Goal: Task Accomplishment & Management: Use online tool/utility

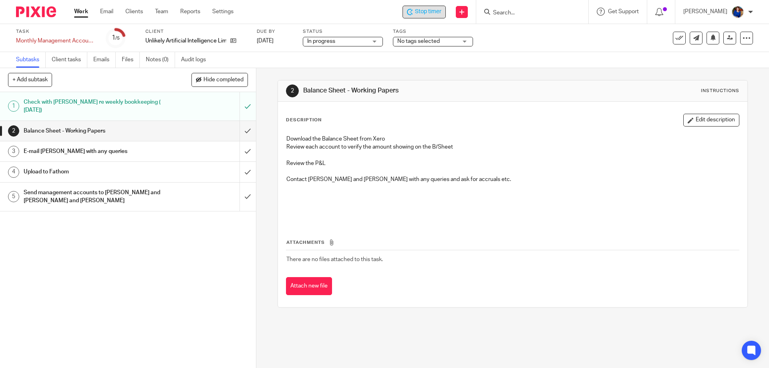
click at [411, 12] on icon at bounding box center [410, 12] width 6 height 6
click at [81, 11] on link "Work" at bounding box center [81, 12] width 14 height 8
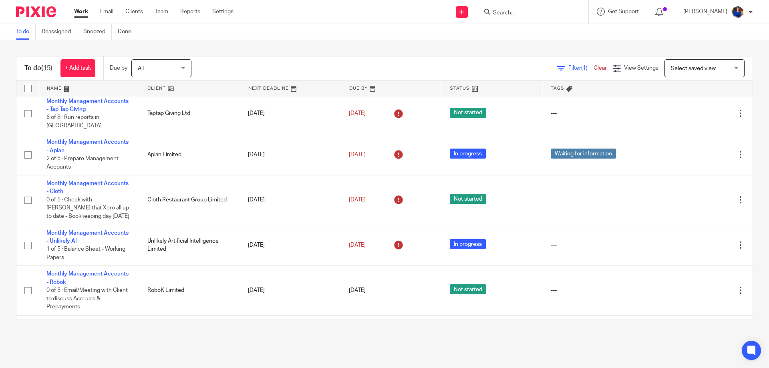
scroll to position [240, 0]
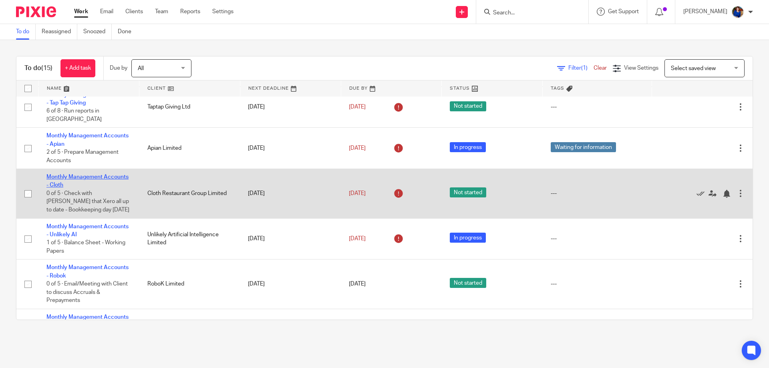
click at [100, 174] on link "Monthly Management Accounts - Cloth" at bounding box center [87, 181] width 82 height 14
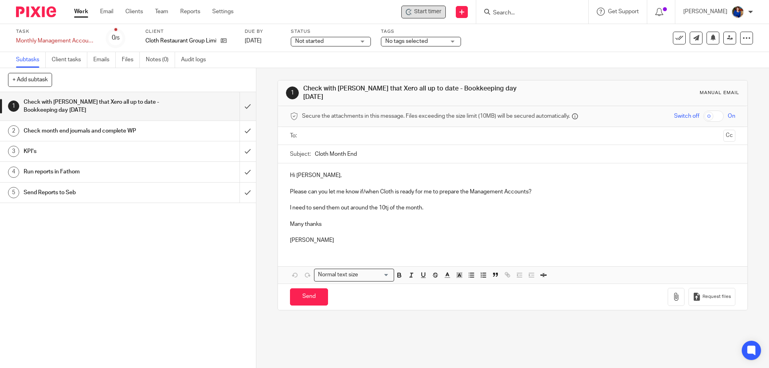
click at [426, 11] on span "Start timer" at bounding box center [427, 12] width 27 height 8
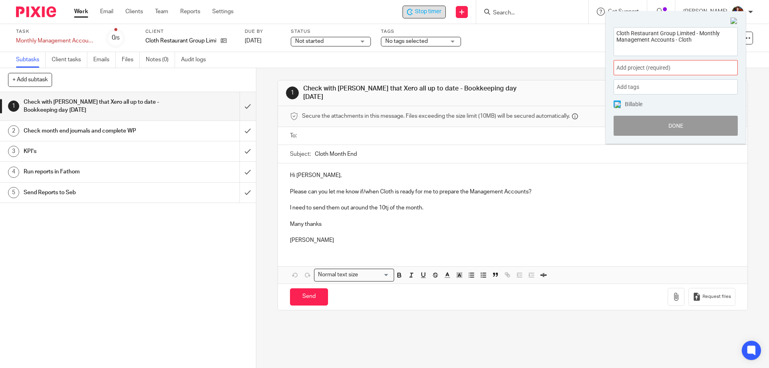
click at [628, 63] on div "Add project (required) :" at bounding box center [675, 67] width 124 height 15
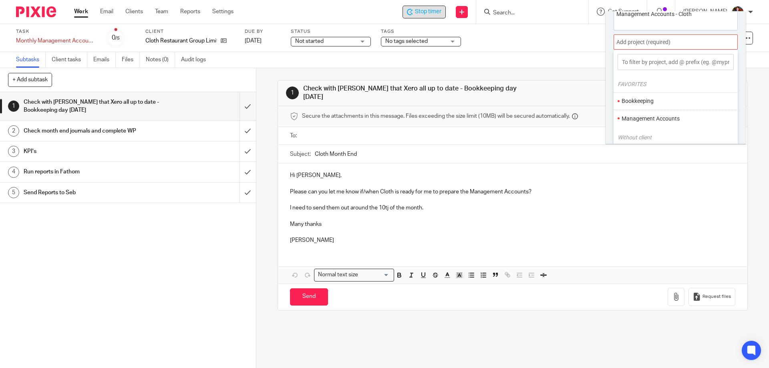
scroll to position [40, 0]
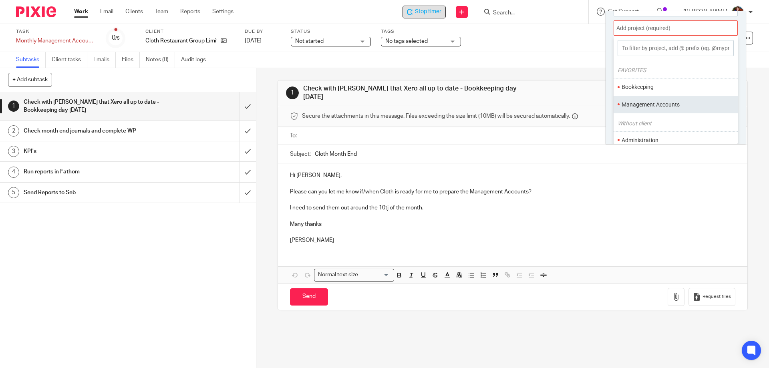
click at [635, 101] on li "Management Accounts" at bounding box center [673, 105] width 105 height 8
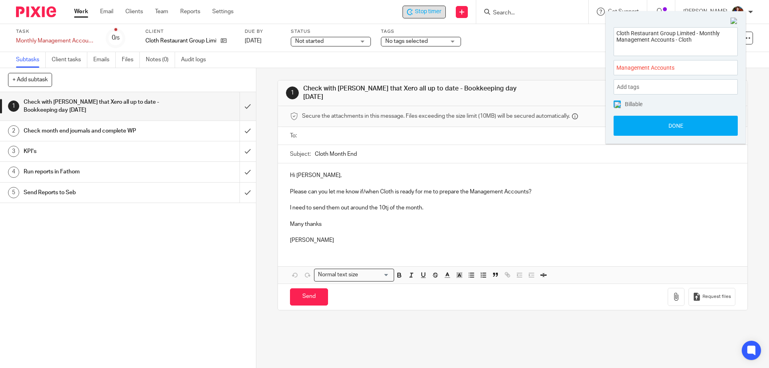
scroll to position [0, 0]
drag, startPoint x: 615, startPoint y: 105, endPoint x: 619, endPoint y: 107, distance: 4.5
click at [616, 105] on img at bounding box center [617, 105] width 6 height 6
click at [626, 125] on button "Done" at bounding box center [675, 126] width 124 height 20
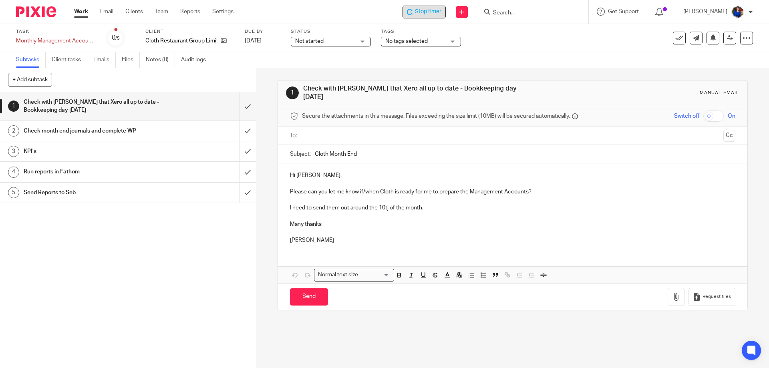
click at [363, 40] on div "Not started Not started" at bounding box center [331, 42] width 80 height 10
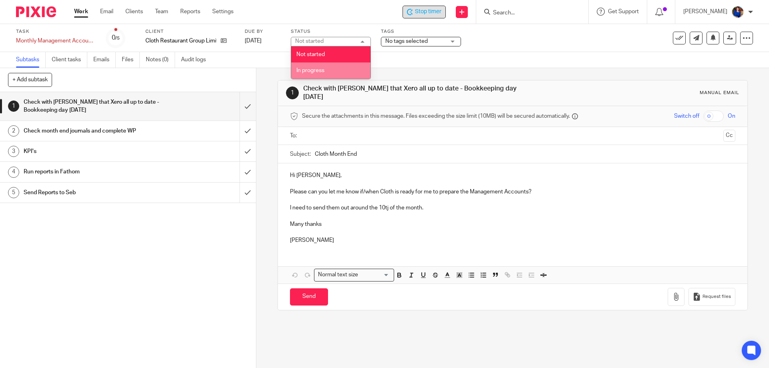
click at [336, 68] on li "In progress" at bounding box center [330, 70] width 79 height 16
